Goal: Book appointment/travel/reservation

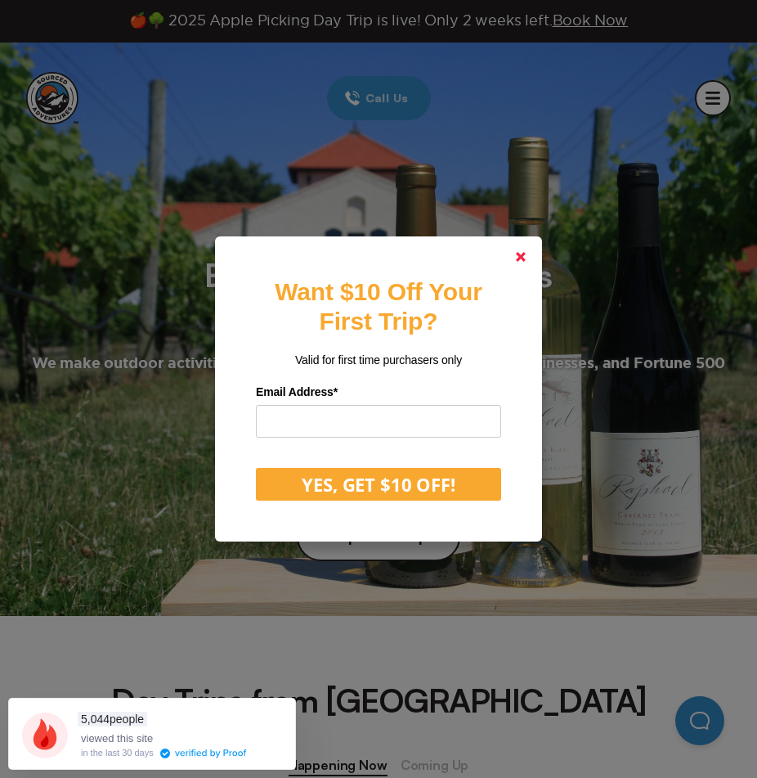
click at [530, 250] on link at bounding box center [520, 256] width 39 height 39
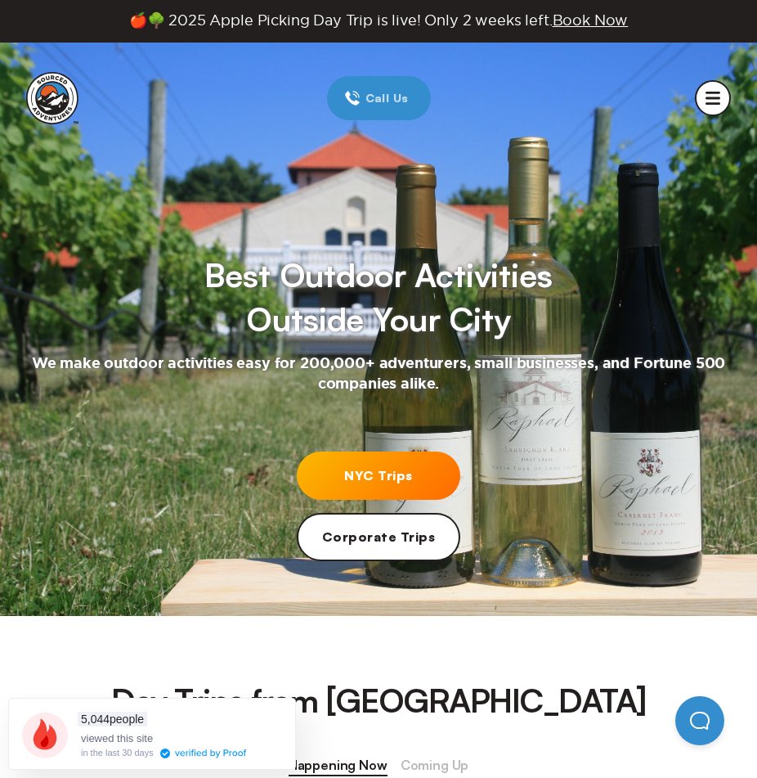
click at [712, 95] on circle "mobile menu" at bounding box center [713, 98] width 34 height 34
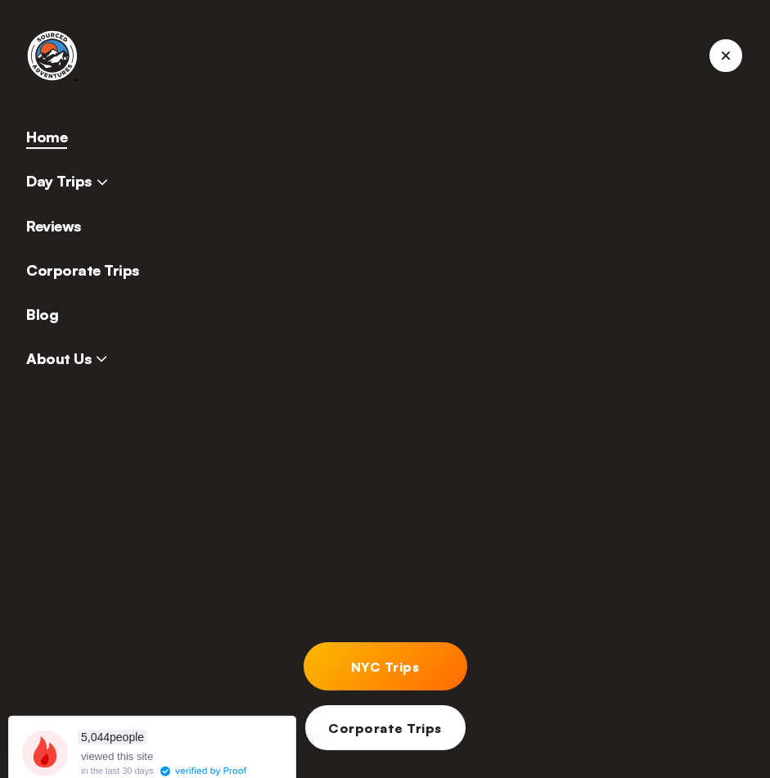
click at [97, 186] on icon at bounding box center [102, 181] width 11 height 11
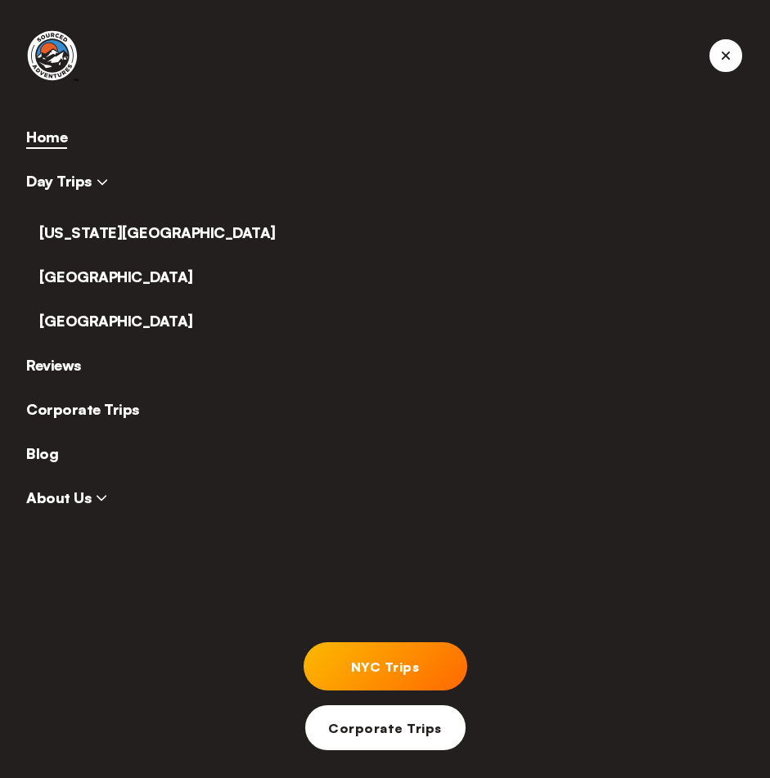
click at [98, 232] on link "[US_STATE][GEOGRAPHIC_DATA]" at bounding box center [157, 232] width 236 height 18
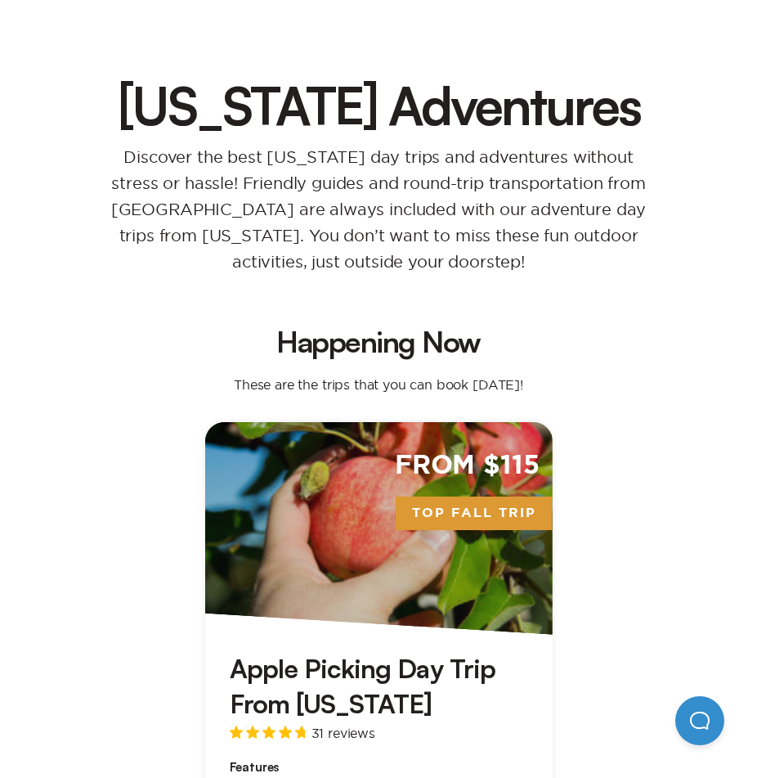
scroll to position [163, 0]
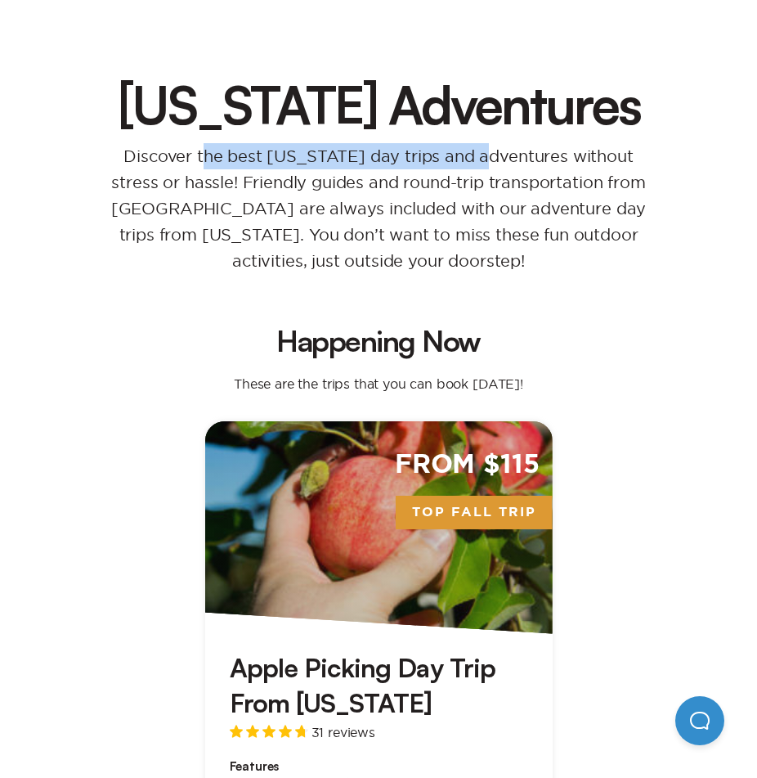
drag, startPoint x: 186, startPoint y: 163, endPoint x: 475, endPoint y: 164, distance: 289.5
click at [475, 164] on p "Discover the best [US_STATE] day trips and adventures without stress or hassle!…" at bounding box center [379, 208] width 594 height 131
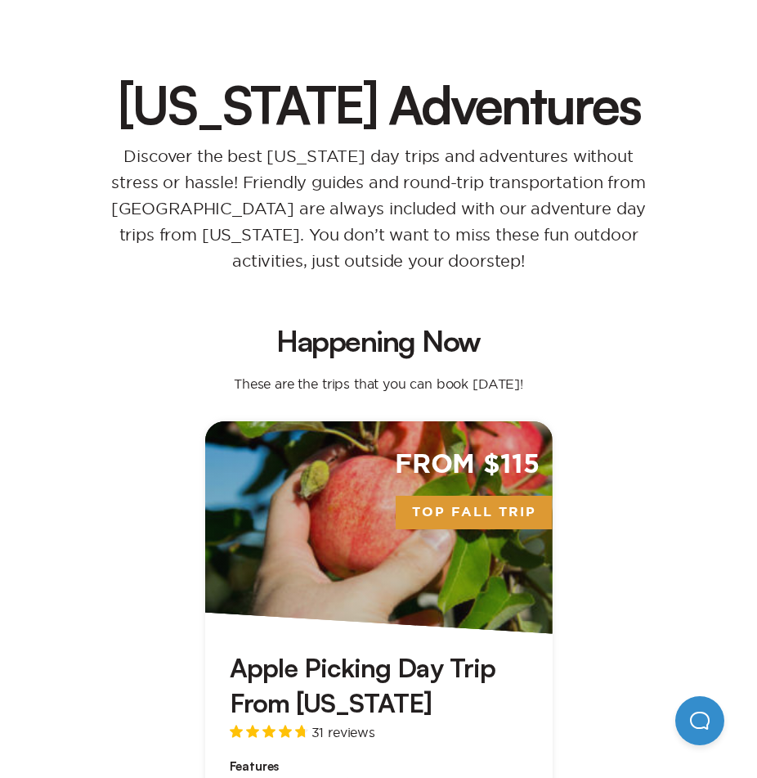
click at [469, 204] on p "Discover the best [US_STATE] day trips and adventures without stress or hassle!…" at bounding box center [379, 208] width 594 height 131
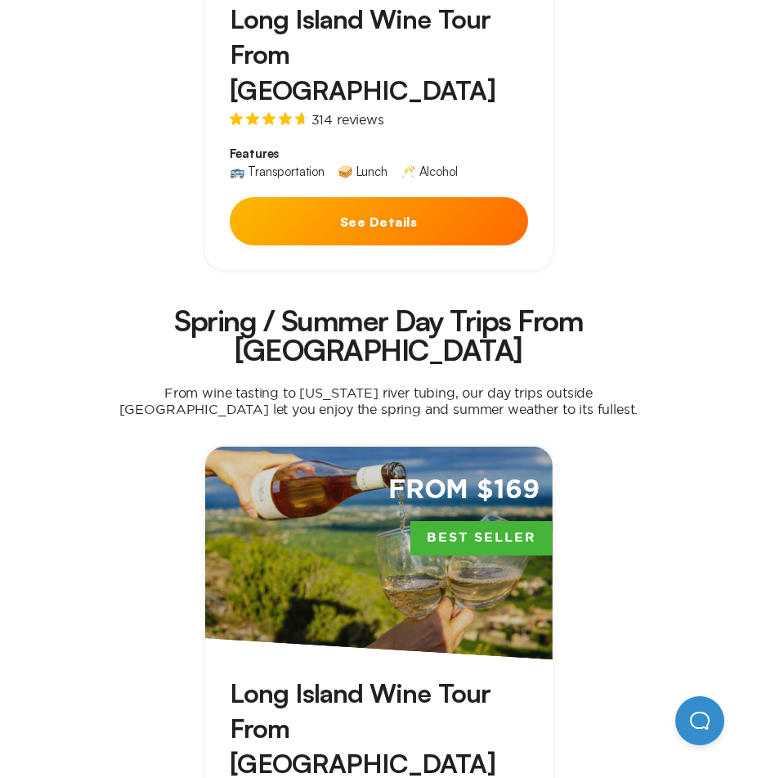
scroll to position [1306, 0]
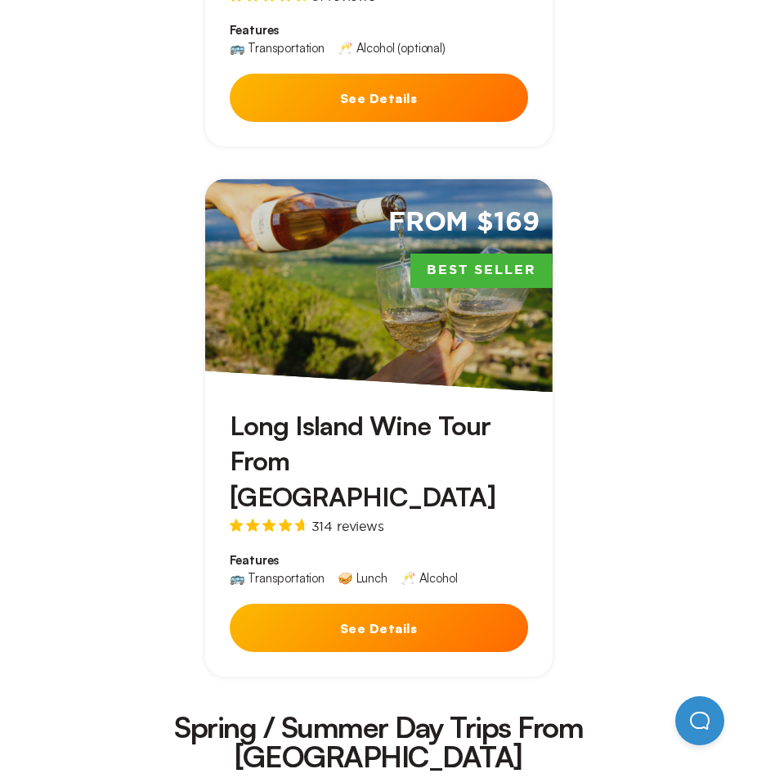
click at [303, 308] on div "From $169 Best Seller" at bounding box center [379, 285] width 348 height 213
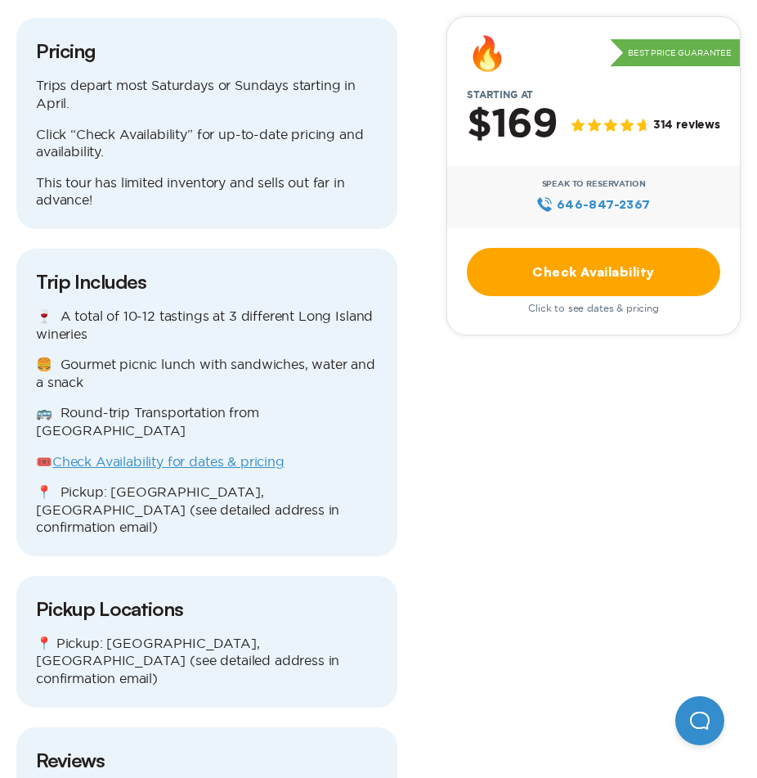
click at [144, 308] on p "🍷 A total of 10-12 tastings at 3 different Long Island wineries" at bounding box center [207, 325] width 342 height 35
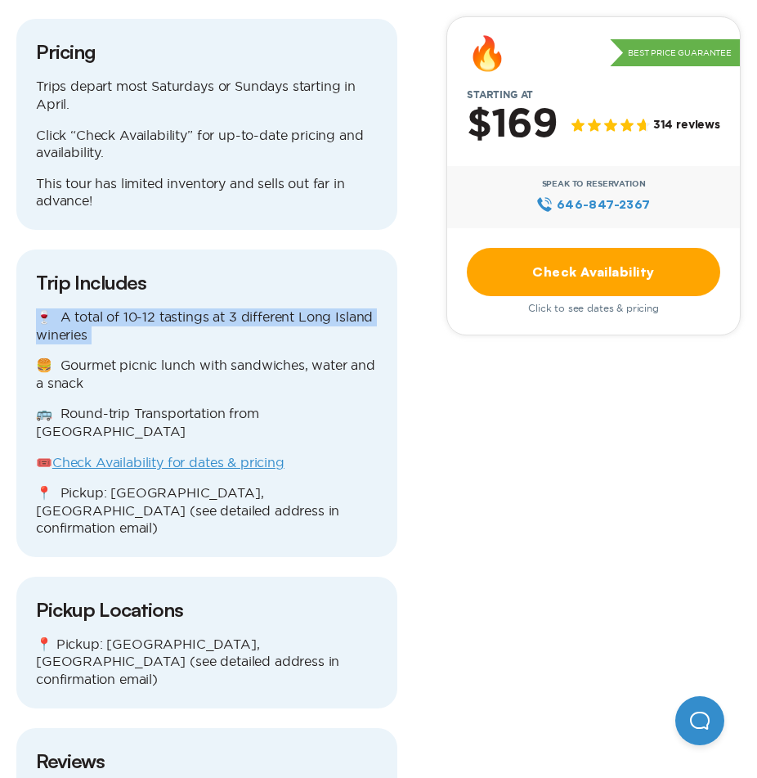
click at [144, 308] on p "🍷 A total of 10-12 tastings at 3 different Long Island wineries" at bounding box center [207, 325] width 342 height 35
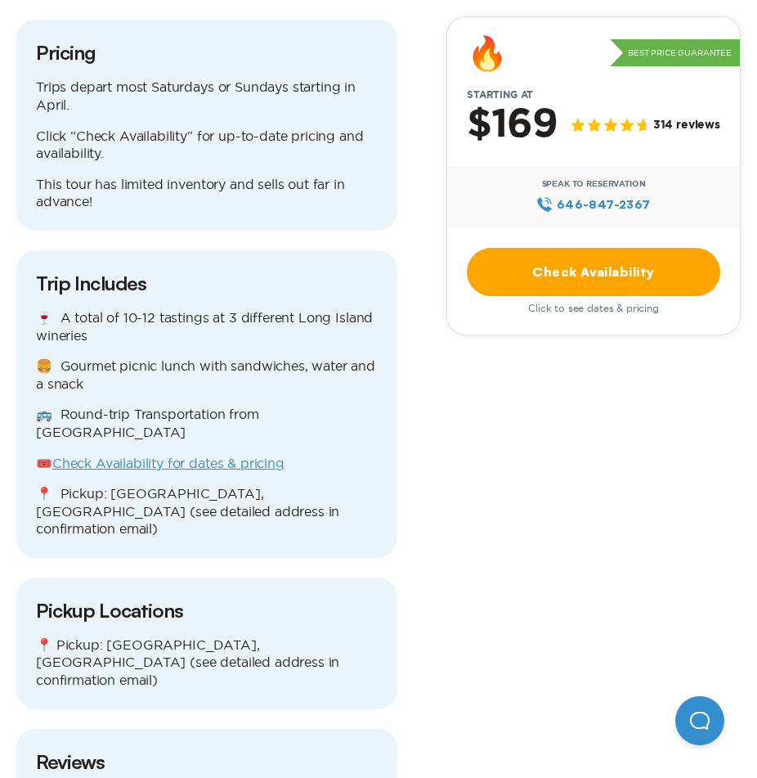
click at [321, 312] on div "🍷 A total of 10-12 tastings at 3 different Long Island wineries 🍔 Gourmet picni…" at bounding box center [207, 423] width 342 height 229
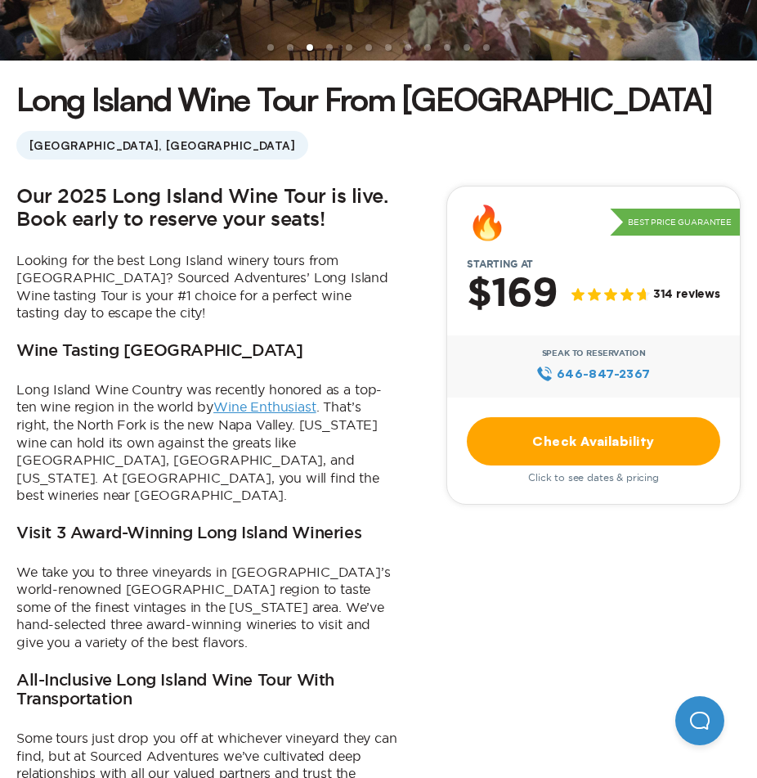
scroll to position [0, 0]
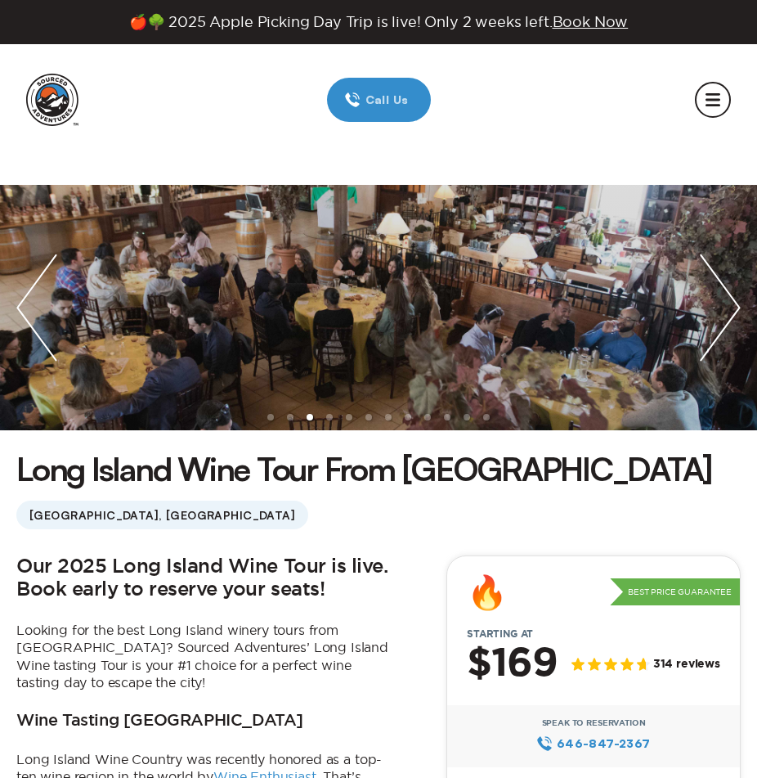
click at [703, 92] on circle "mobile menu" at bounding box center [713, 100] width 34 height 34
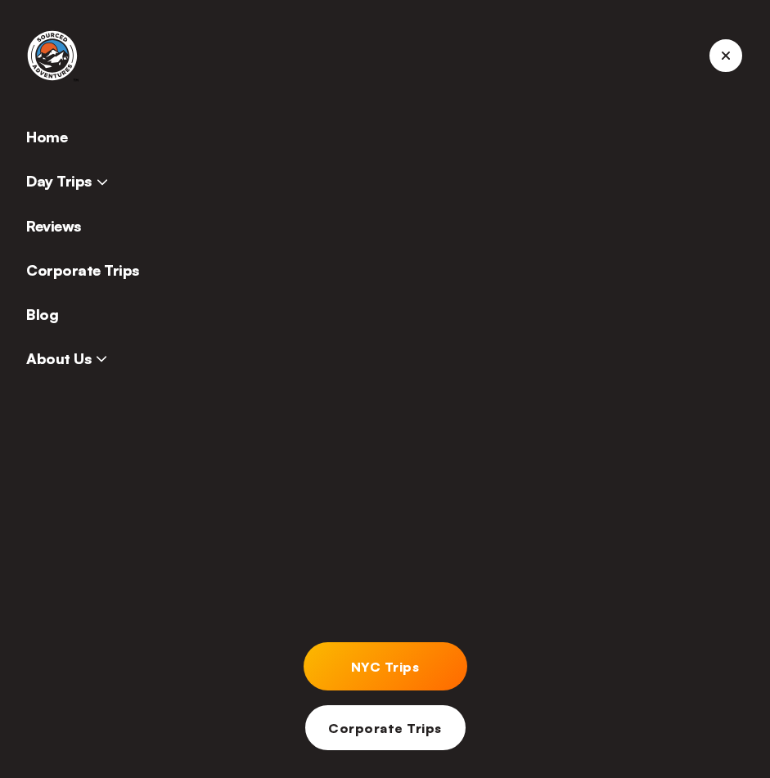
click at [51, 58] on img at bounding box center [52, 55] width 52 height 52
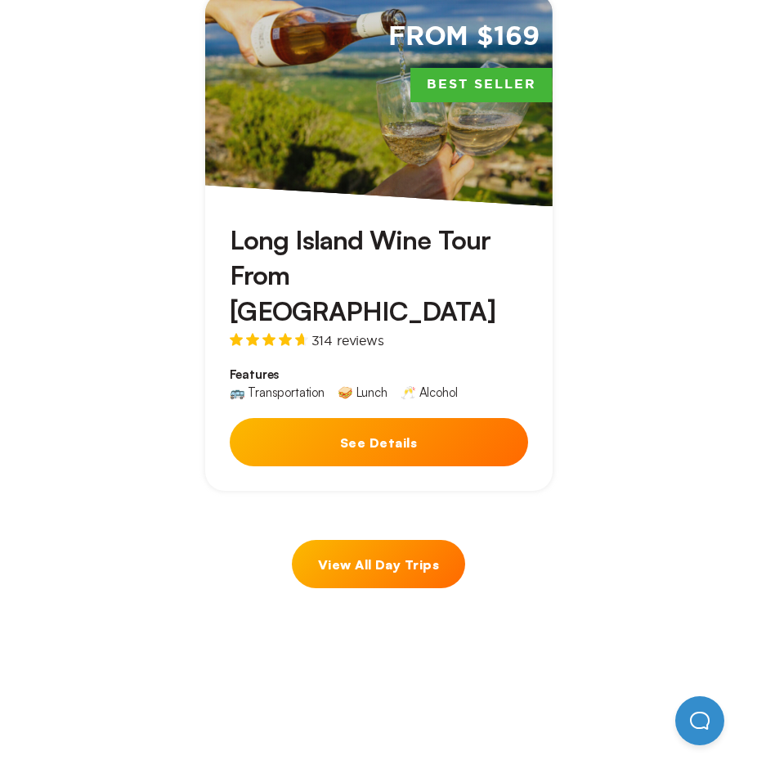
scroll to position [1307, 0]
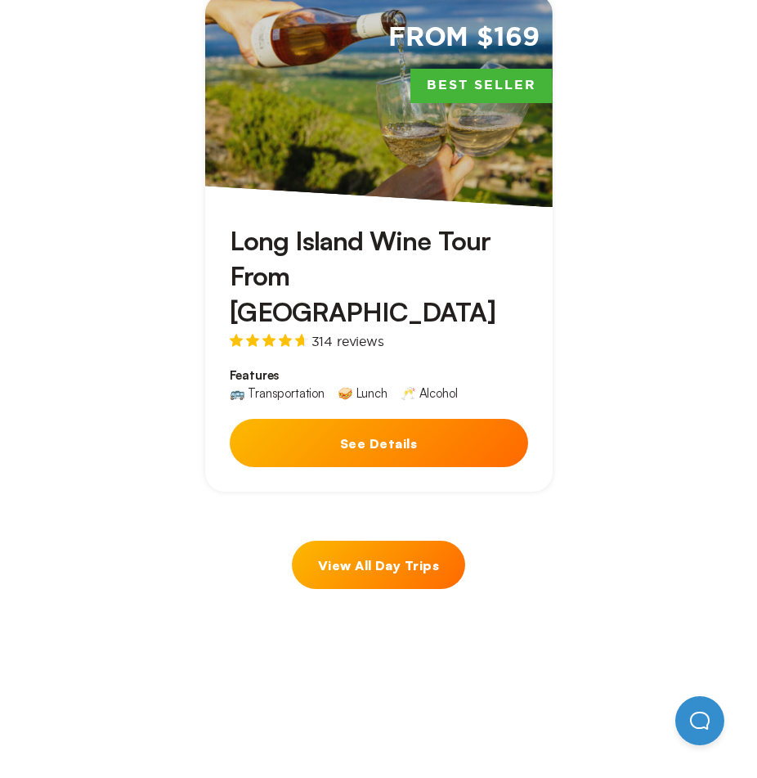
click at [337, 541] on link "View All Day Trips" at bounding box center [378, 565] width 173 height 48
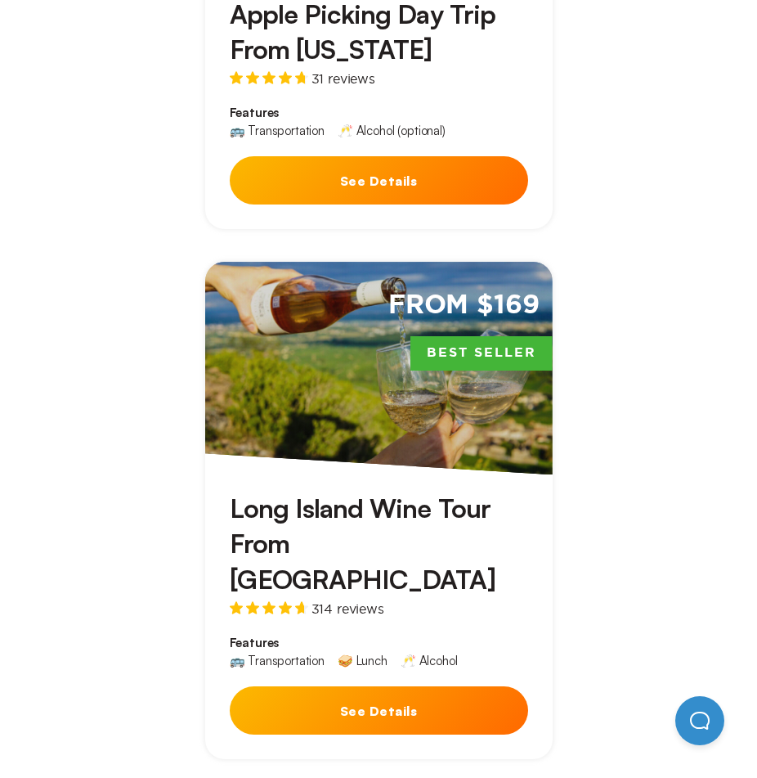
scroll to position [817, 0]
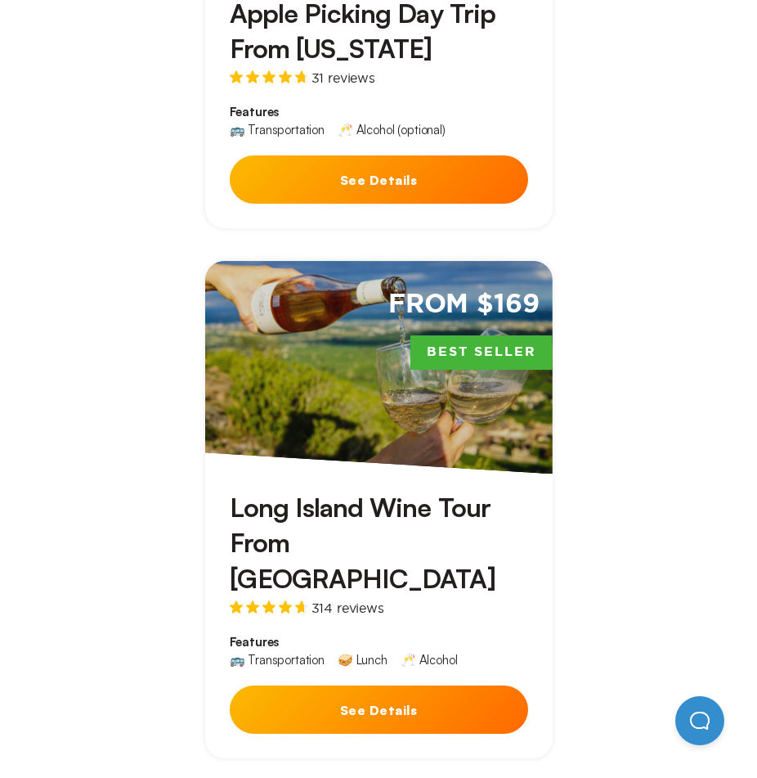
click at [310, 441] on div "From $169 Best Seller" at bounding box center [379, 367] width 348 height 213
